Goal: Contribute content: Add original content to the website for others to see

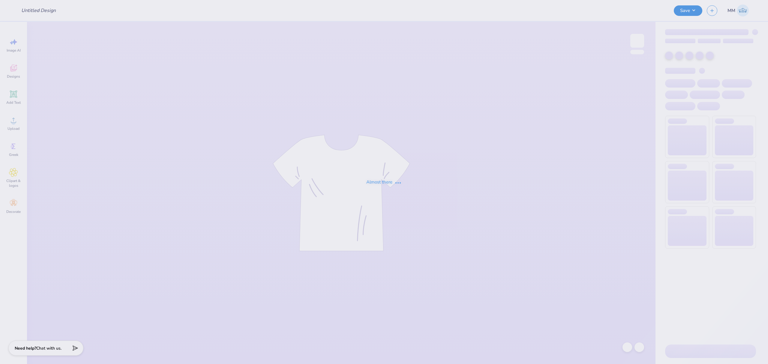
type input "Phi Mu Rome in the Foam"
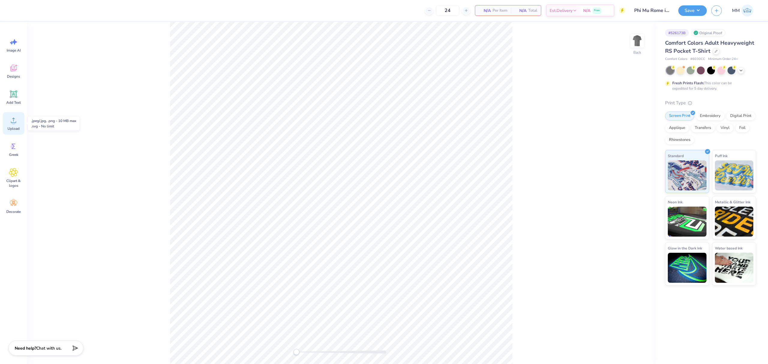
click at [13, 121] on icon at bounding box center [13, 120] width 5 height 5
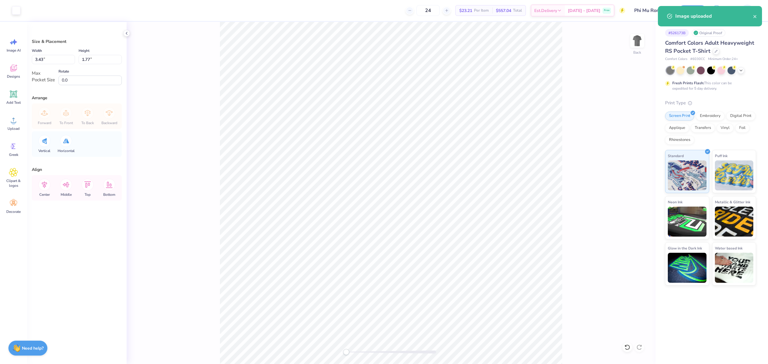
type input "2.94"
type input "1.51"
click at [11, 98] on icon at bounding box center [13, 94] width 9 height 9
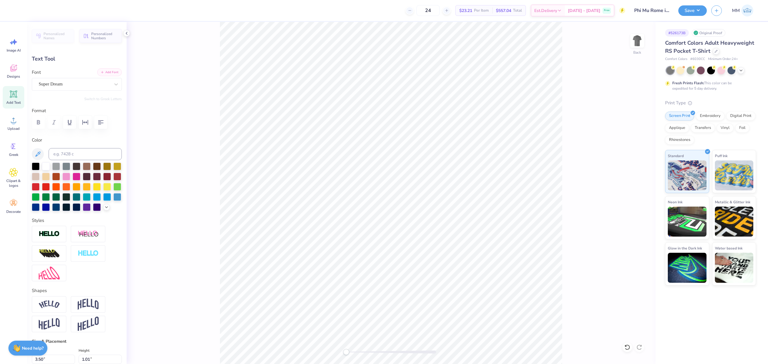
click at [104, 72] on button "Add Font" at bounding box center [109, 72] width 25 height 8
type textarea "ROME IN THE FOAM"
type input "3.43"
click at [453, 192] on li "Duplicate" at bounding box center [460, 194] width 47 height 12
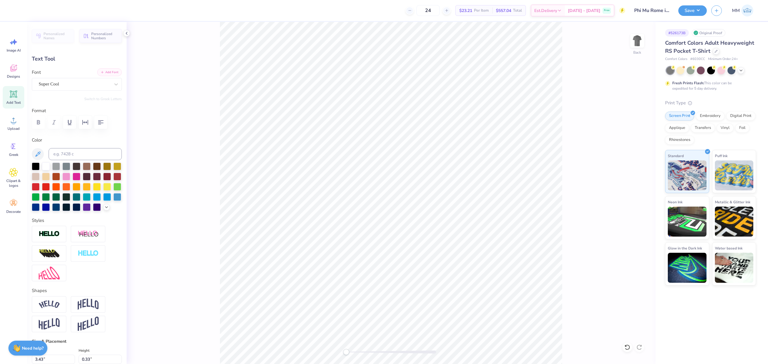
click at [106, 74] on button "Add Font" at bounding box center [109, 72] width 25 height 8
click at [379, 348] on div "Back" at bounding box center [391, 193] width 529 height 342
type input "0.23"
type textarea "10/14/25"
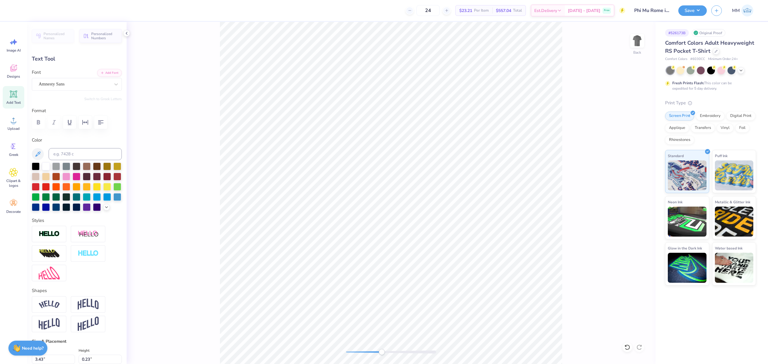
scroll to position [6, 2]
type input "0.33"
type input "1.68"
type input "0.25"
type input "2.00"
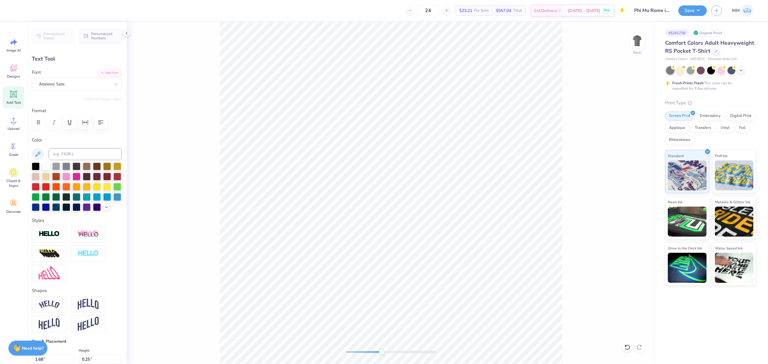
type input "0.30"
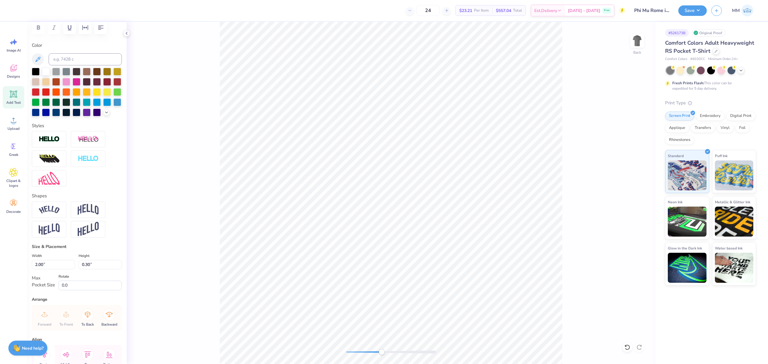
scroll to position [145, 0]
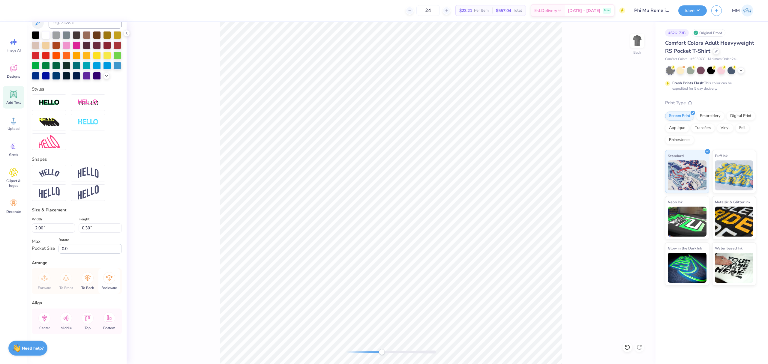
click at [46, 316] on icon at bounding box center [44, 318] width 5 height 7
type input "3.43"
type input "0.33"
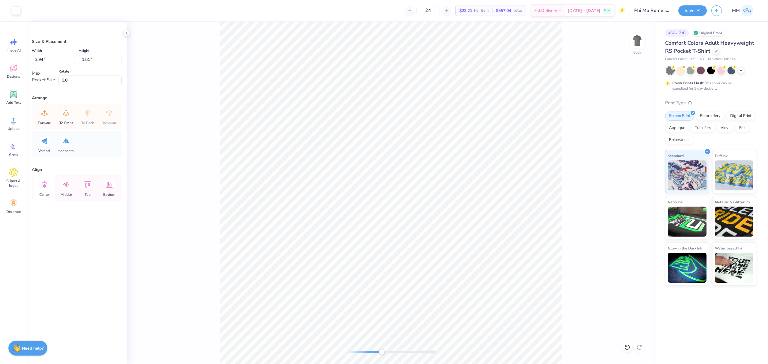
click at [46, 187] on icon at bounding box center [44, 185] width 12 height 12
type input "3.16"
type input "1.62"
type input "3.29"
type input "1.69"
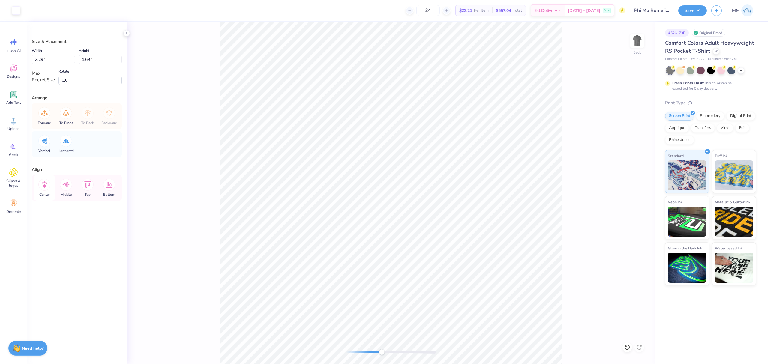
click at [42, 188] on icon at bounding box center [44, 185] width 12 height 12
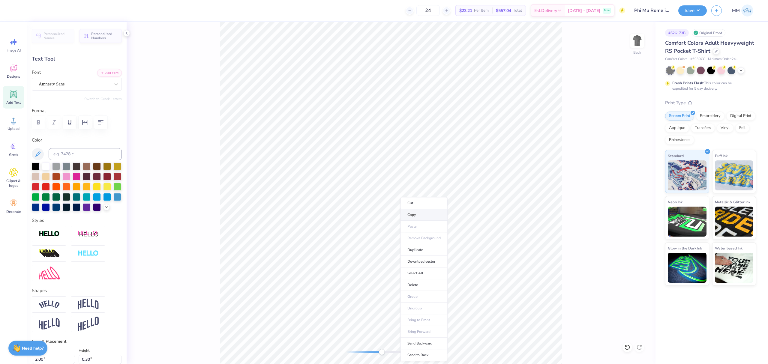
click at [414, 215] on li "Copy" at bounding box center [423, 215] width 47 height 12
click at [299, 355] on div "Back" at bounding box center [391, 193] width 529 height 342
click at [288, 356] on div "Back" at bounding box center [391, 193] width 529 height 342
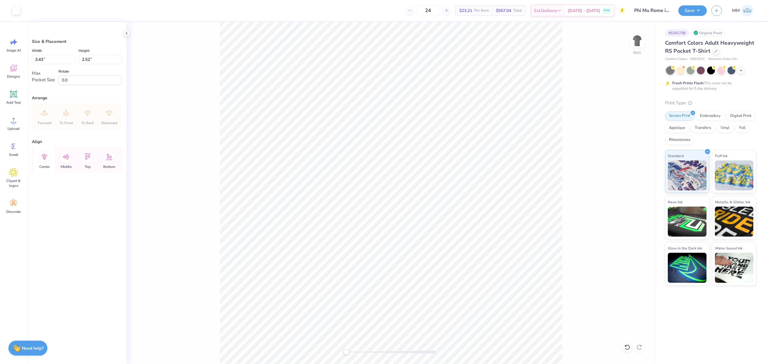
click at [40, 161] on icon at bounding box center [44, 157] width 12 height 12
click at [67, 158] on icon at bounding box center [66, 157] width 12 height 12
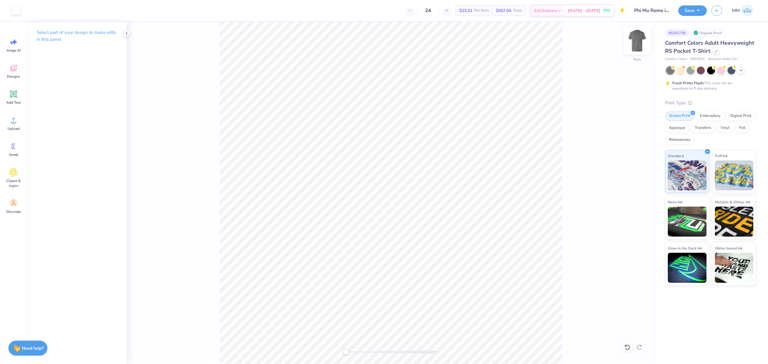
click at [632, 46] on img at bounding box center [637, 41] width 24 height 24
click at [18, 124] on div "Upload" at bounding box center [14, 123] width 22 height 22
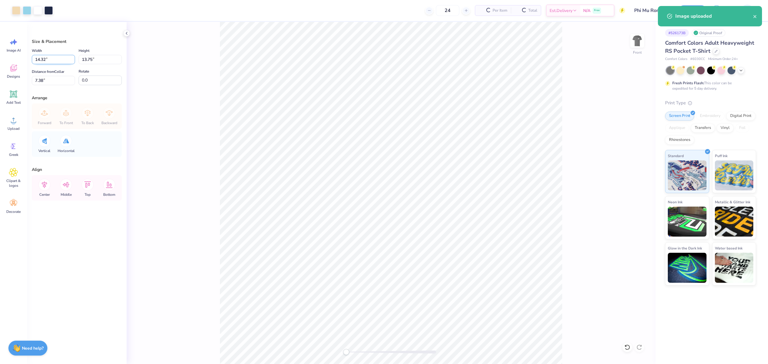
click at [52, 59] on input "14.32" at bounding box center [53, 59] width 43 height 9
type input "12.00"
type input "11.52"
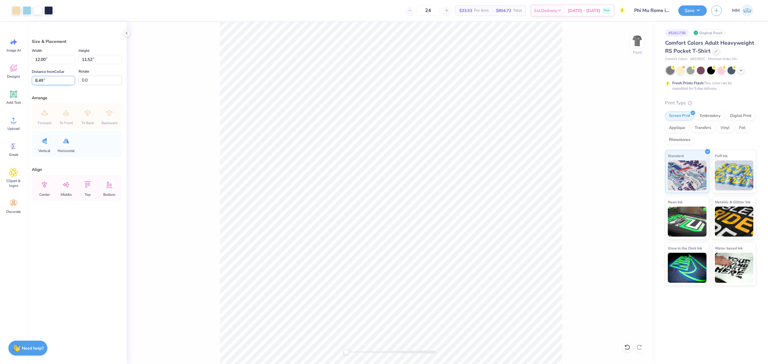
click at [54, 82] on input "8.49" at bounding box center [53, 80] width 43 height 9
type input "3"
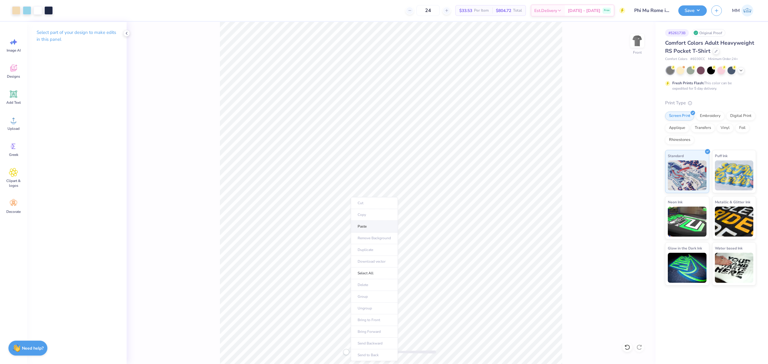
click at [370, 225] on li "Paste" at bounding box center [373, 227] width 47 height 12
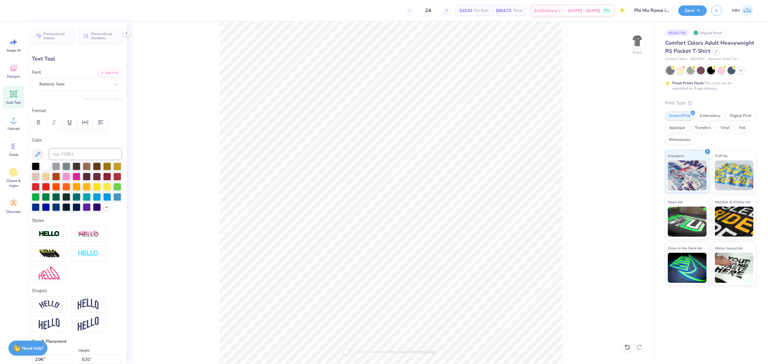
type input "3.97"
type input "0.59"
type input "15.92"
paste textarea "OCTOBER 14, 20"
type textarea "OCTOBER 14, 2025"
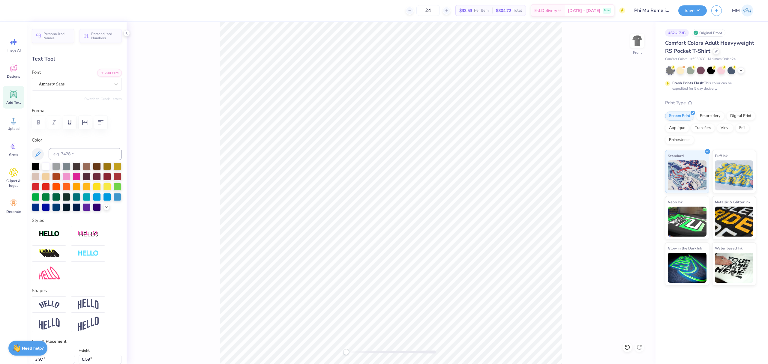
scroll to position [6, 2]
type input "8.10"
type input "0.62"
type input "14.68"
type input "6.47"
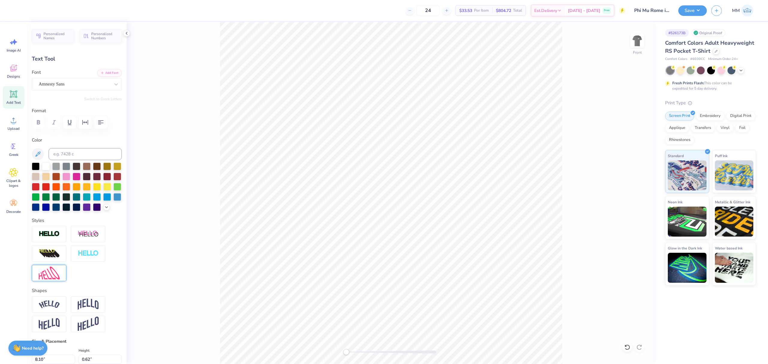
type input "0.49"
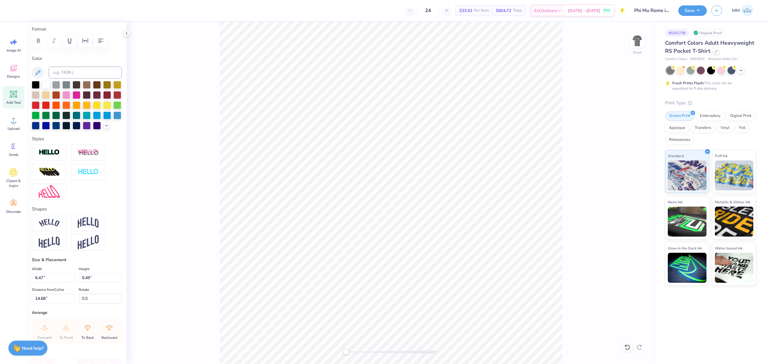
scroll to position [142, 0]
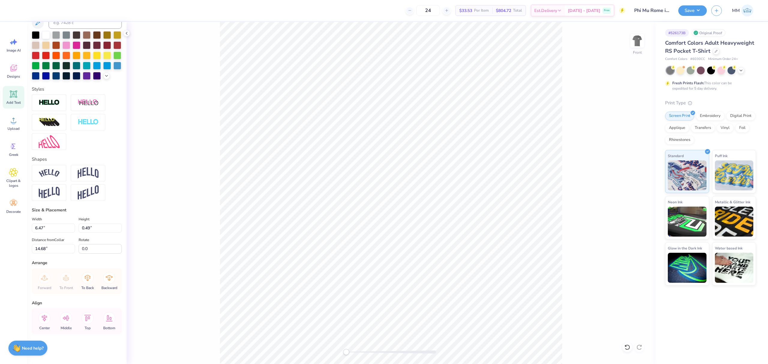
drag, startPoint x: 43, startPoint y: 318, endPoint x: 153, endPoint y: 286, distance: 113.7
click at [43, 317] on icon at bounding box center [44, 318] width 12 height 12
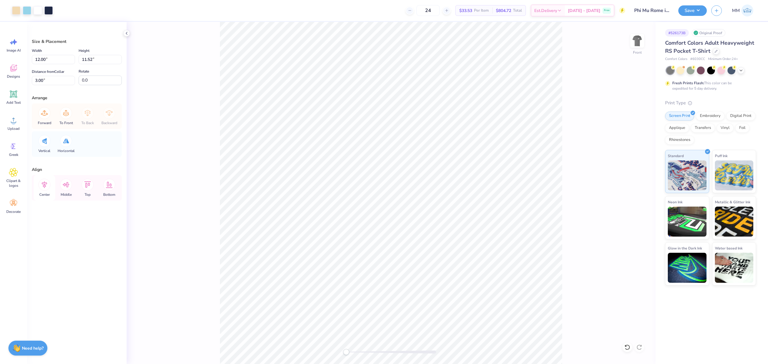
click at [45, 189] on icon at bounding box center [44, 185] width 12 height 12
drag, startPoint x: 37, startPoint y: 159, endPoint x: 45, endPoint y: 158, distance: 7.7
click at [38, 159] on div "Center" at bounding box center [45, 159] width 22 height 25
click at [46, 157] on icon at bounding box center [44, 157] width 12 height 12
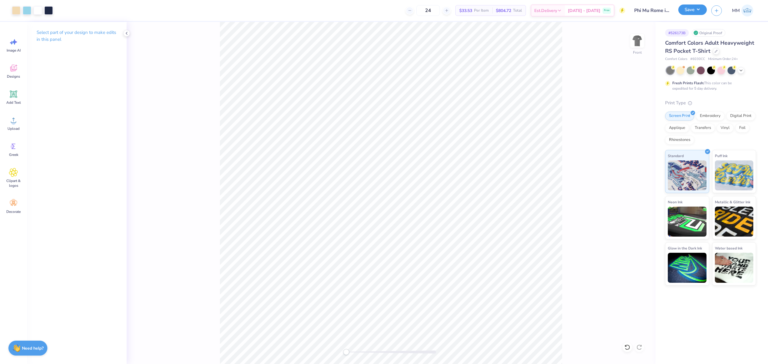
click at [686, 7] on button "Save" at bounding box center [692, 9] width 28 height 10
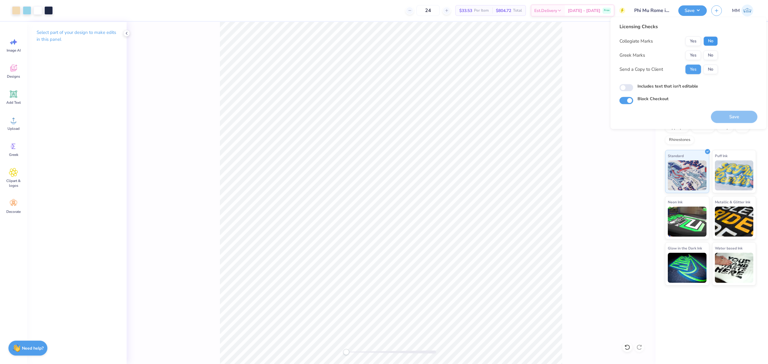
click at [708, 42] on button "No" at bounding box center [710, 41] width 14 height 10
click at [693, 54] on button "Yes" at bounding box center [693, 55] width 16 height 10
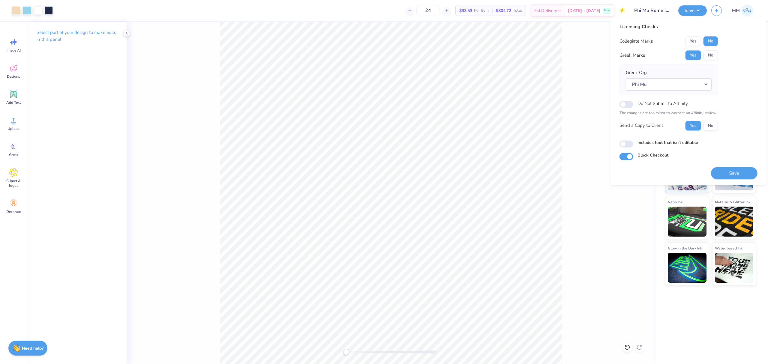
click at [659, 141] on label "Includes text that isn't editable" at bounding box center [667, 142] width 61 height 6
click at [633, 141] on input "Includes text that isn't editable" at bounding box center [626, 143] width 14 height 7
checkbox input "true"
click at [726, 173] on button "Save" at bounding box center [734, 173] width 46 height 12
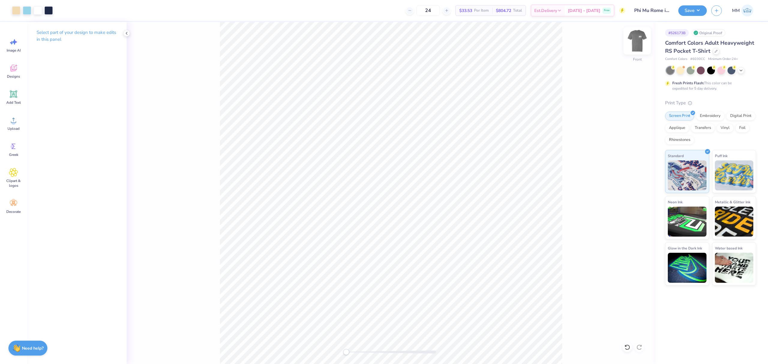
click at [635, 46] on img at bounding box center [637, 41] width 24 height 24
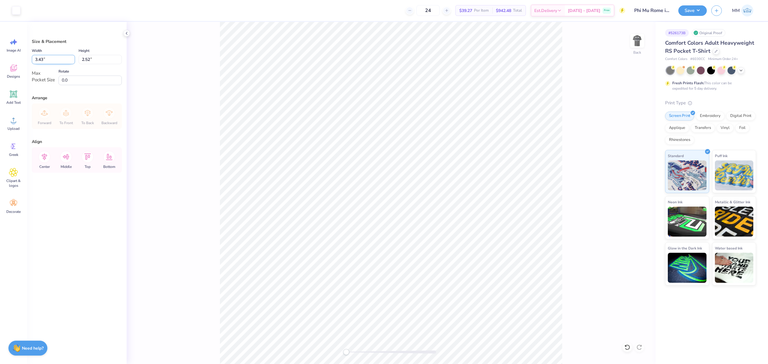
click at [46, 62] on input "3.43" at bounding box center [53, 59] width 43 height 9
type input "3.50"
type input "2.57"
click at [692, 9] on button "Save" at bounding box center [692, 9] width 28 height 10
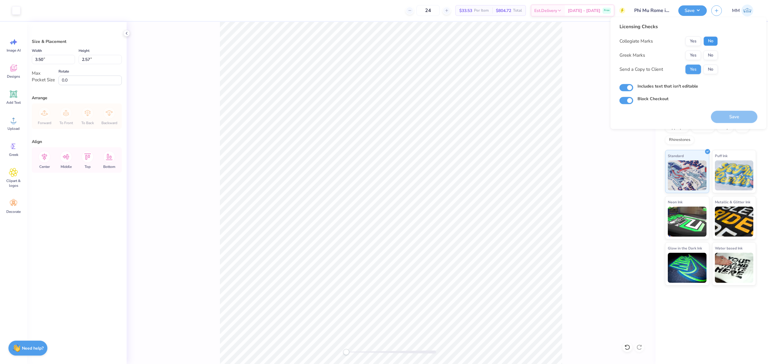
click at [709, 39] on button "No" at bounding box center [710, 41] width 14 height 10
click at [690, 53] on button "Yes" at bounding box center [693, 55] width 16 height 10
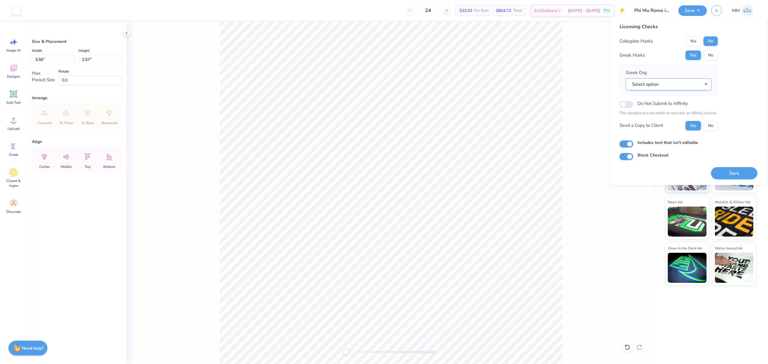
click at [670, 84] on button "Select option" at bounding box center [668, 84] width 86 height 12
click at [639, 111] on link "Phi Mu" at bounding box center [668, 114] width 81 height 10
click at [729, 174] on button "Save" at bounding box center [734, 173] width 46 height 12
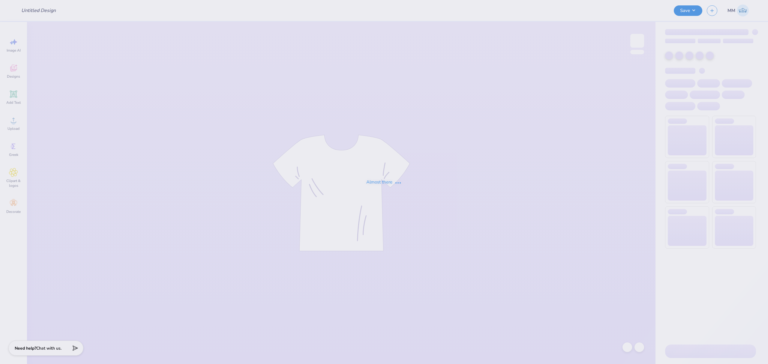
type input "KD Christmas Mock neck"
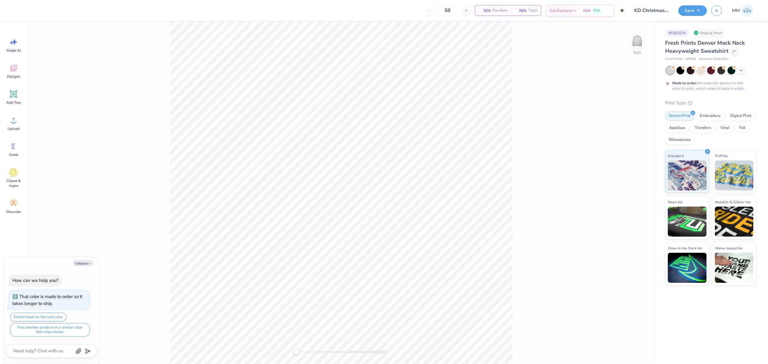
type textarea "x"
